Goal: Find specific page/section: Find specific page/section

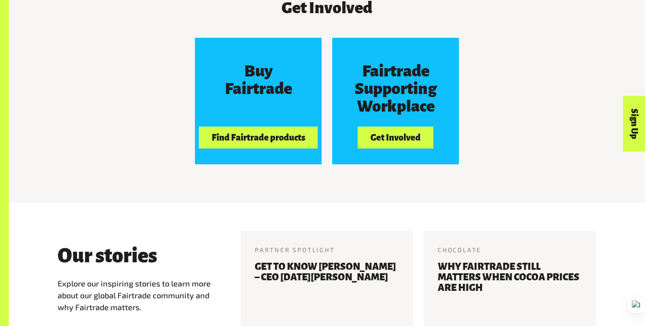
scroll to position [836, 0]
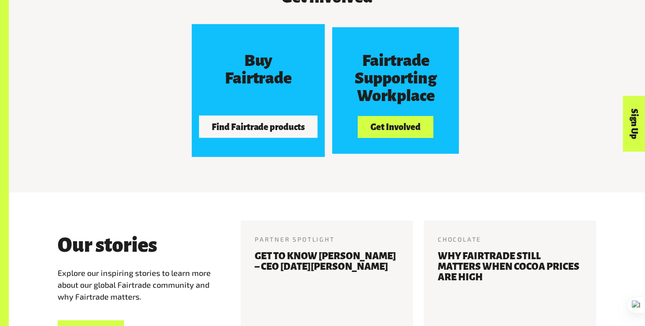
click at [251, 126] on button "Find Fairtrade products" at bounding box center [258, 127] width 119 height 22
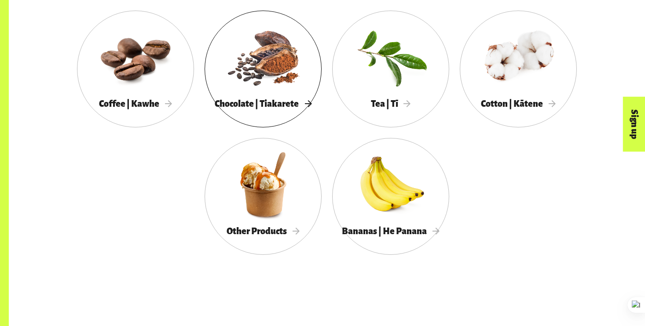
scroll to position [527, 0]
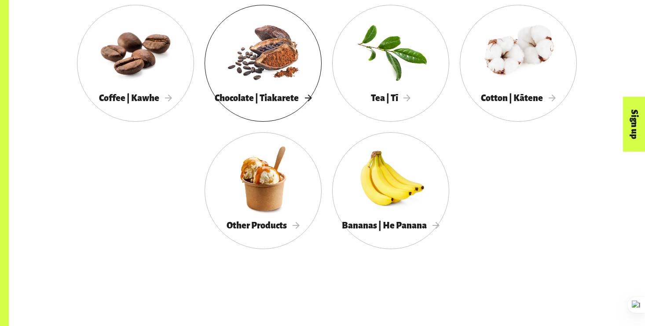
click at [261, 96] on span "Chocolate | Tiakarete" at bounding box center [263, 98] width 97 height 10
